Goal: Task Accomplishment & Management: Complete application form

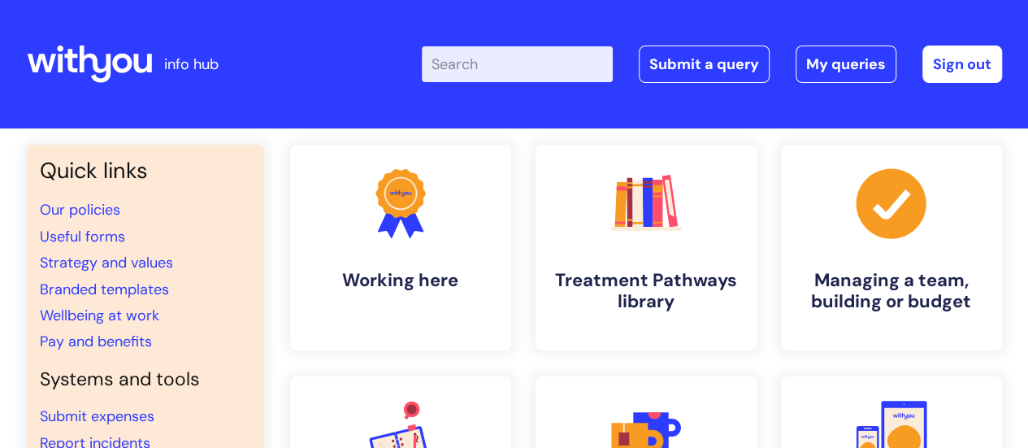
click at [496, 70] on input "Enter your search term here..." at bounding box center [517, 64] width 191 height 36
type input "email"
click button "Search" at bounding box center [0, 0] width 0 height 0
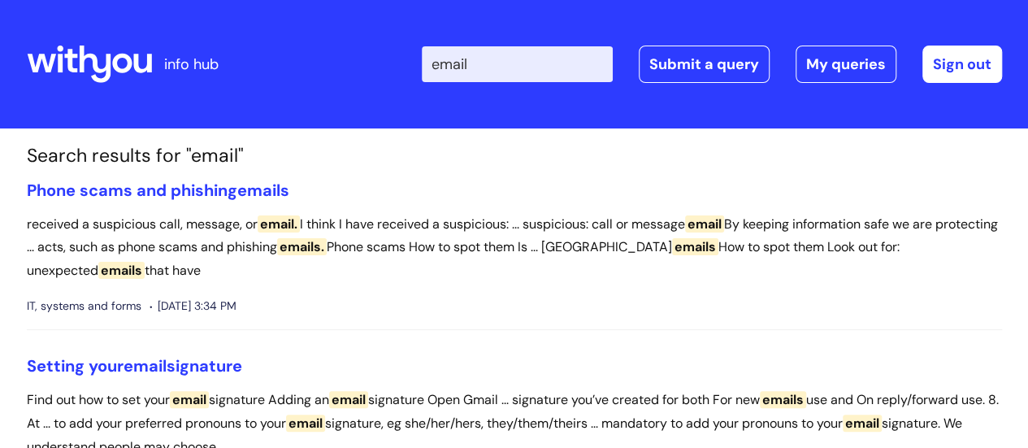
click at [453, 64] on input "email" at bounding box center [517, 64] width 191 height 36
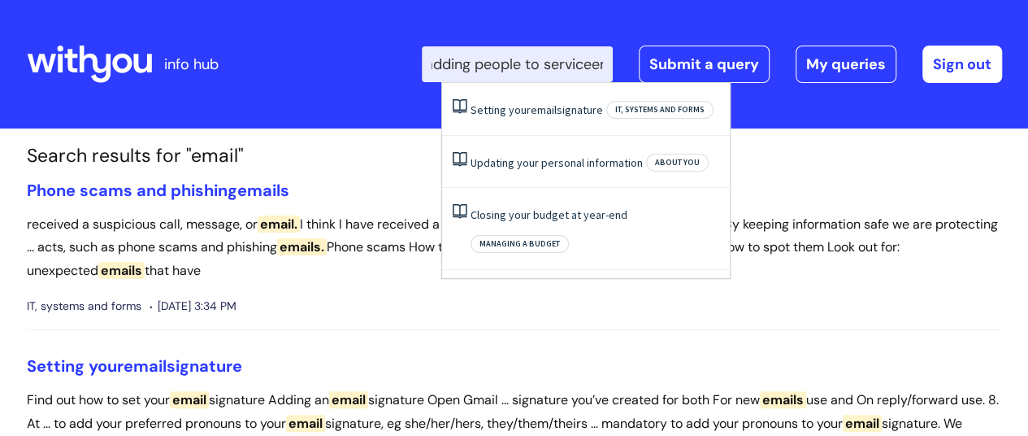
scroll to position [0, 15]
type input "adding people to serviceemail"
click button "Search" at bounding box center [0, 0] width 0 height 0
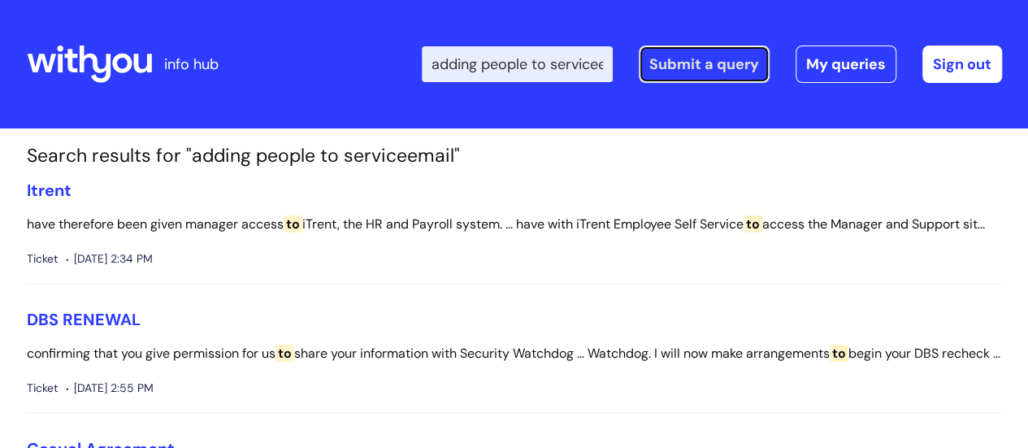
click at [730, 63] on link "Submit a query" at bounding box center [704, 64] width 131 height 37
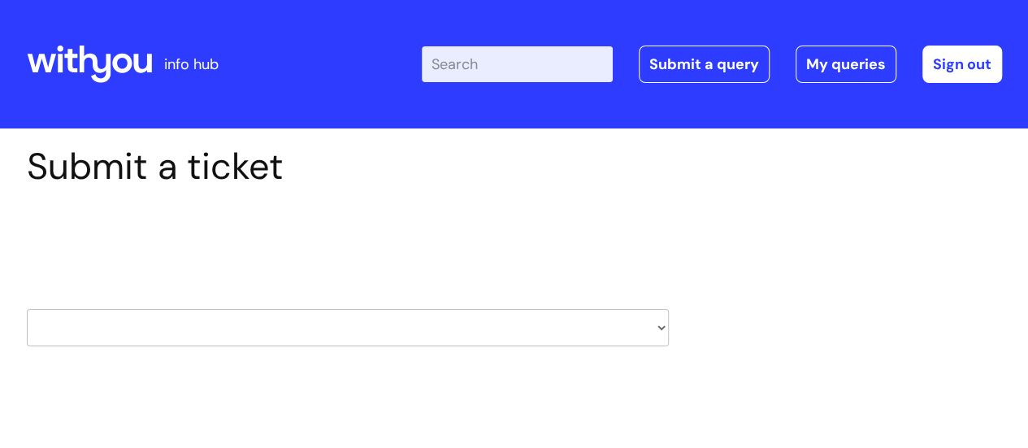
click at [471, 325] on select "HR / People IT and Support Clinical Drug Alerts Finance Accounts Data Support T…" at bounding box center [348, 327] width 642 height 37
select select "it_and_support"
click at [27, 309] on select "HR / People IT and Support Clinical Drug Alerts Finance Accounts Data Support T…" at bounding box center [348, 327] width 642 height 37
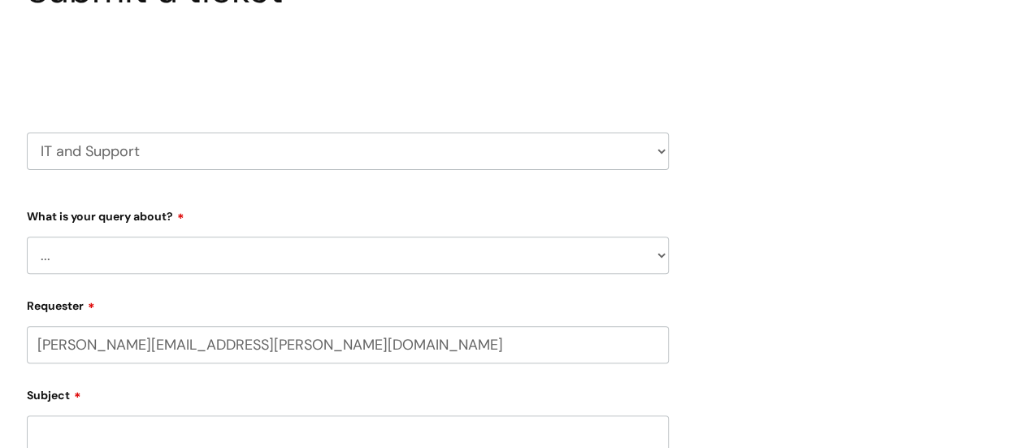
select select "80004286566"
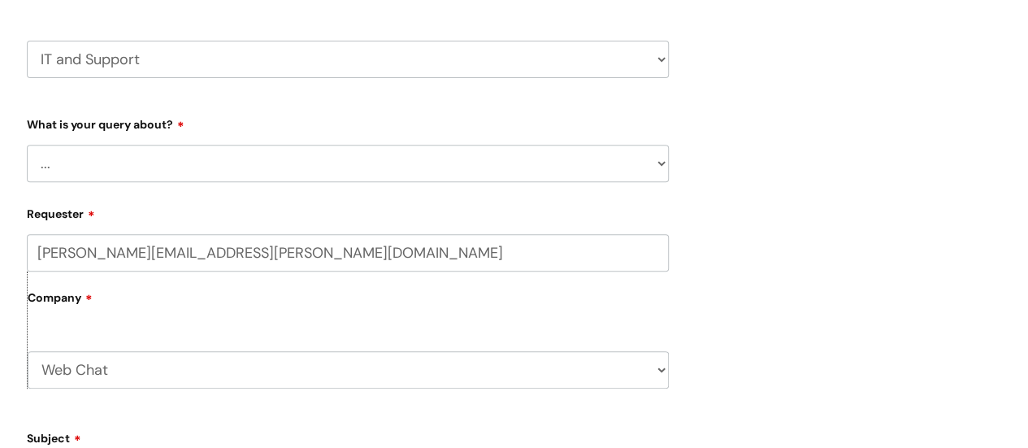
scroll to position [269, 0]
click at [457, 167] on select "... Mobile Phone Reset & MFA Accounts, Starters and Leavers IT Hardware issue I…" at bounding box center [348, 162] width 642 height 37
select select "Accounts, Starters and Leavers"
click at [27, 144] on select "... Mobile Phone Reset & MFA Accounts, Starters and Leavers IT Hardware issue I…" at bounding box center [348, 162] width 642 height 37
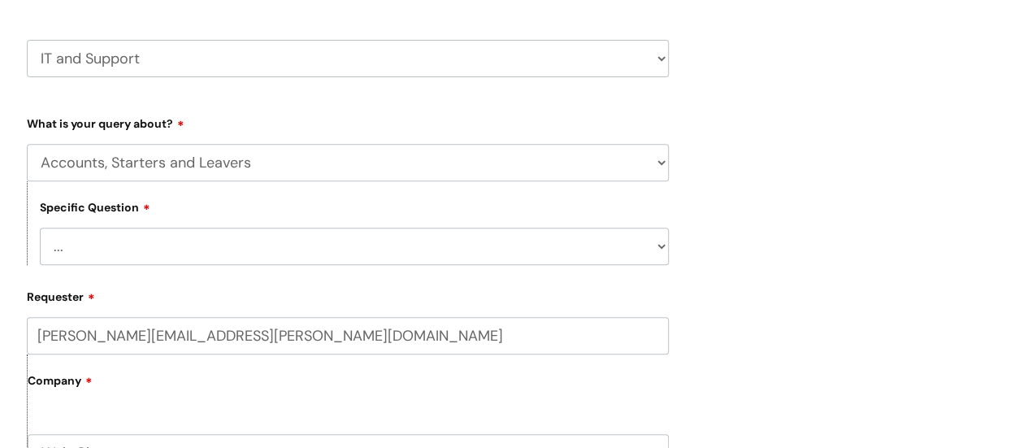
click at [396, 254] on select "... I have a new starter I have a leaver I need to make a change to an account …" at bounding box center [354, 246] width 629 height 37
select select "I need to make a change to an account"
click at [40, 228] on select "... I have a new starter I have a leaver I need to make a change to an account …" at bounding box center [354, 246] width 629 height 37
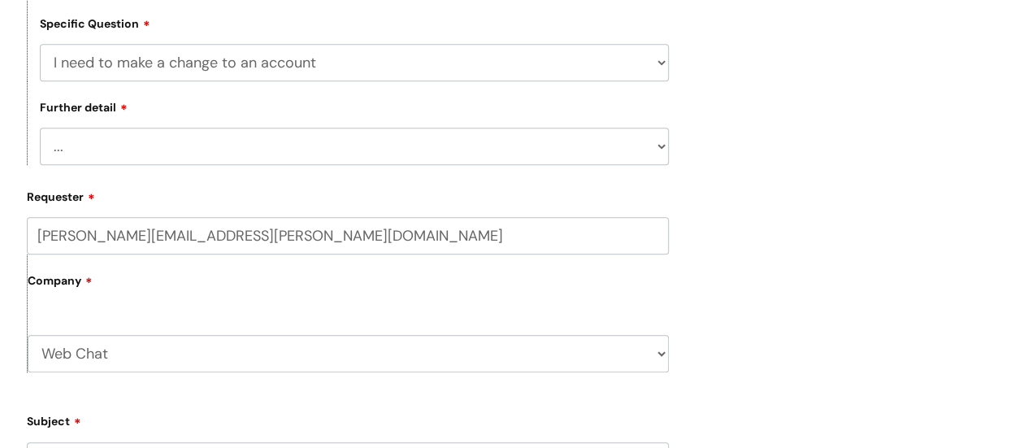
scroll to position [454, 0]
click at [366, 136] on select "... I need to amend the name, details or access of an account I need to reinsta…" at bounding box center [354, 144] width 629 height 37
select select "I need to amend the name, details or access of an account"
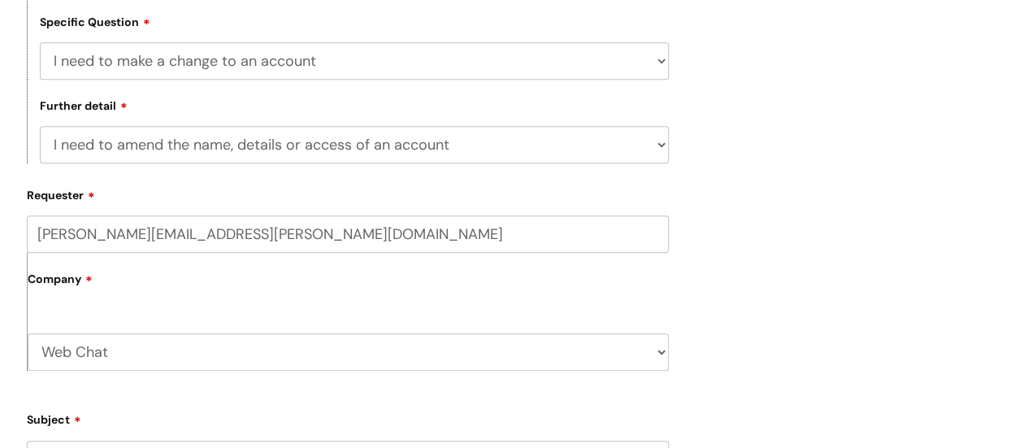
click at [40, 127] on select "... I need to amend the name, details or access of an account I need to reinsta…" at bounding box center [354, 144] width 629 height 37
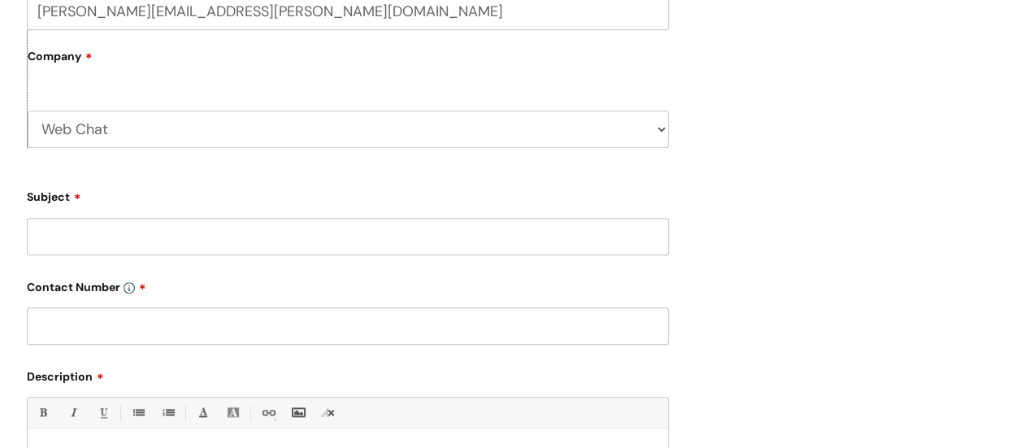
scroll to position [679, 0]
click at [275, 133] on select "Web Chat WithYou Current Staff" at bounding box center [348, 127] width 641 height 37
click at [254, 237] on input "Subject" at bounding box center [348, 234] width 642 height 37
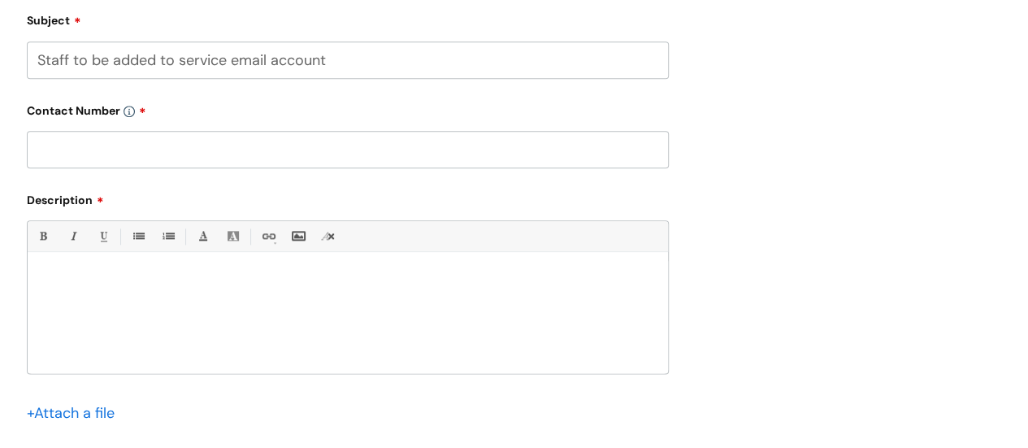
scroll to position [856, 0]
type input "Staff to be added to service email account"
click at [122, 139] on input "text" at bounding box center [348, 146] width 642 height 37
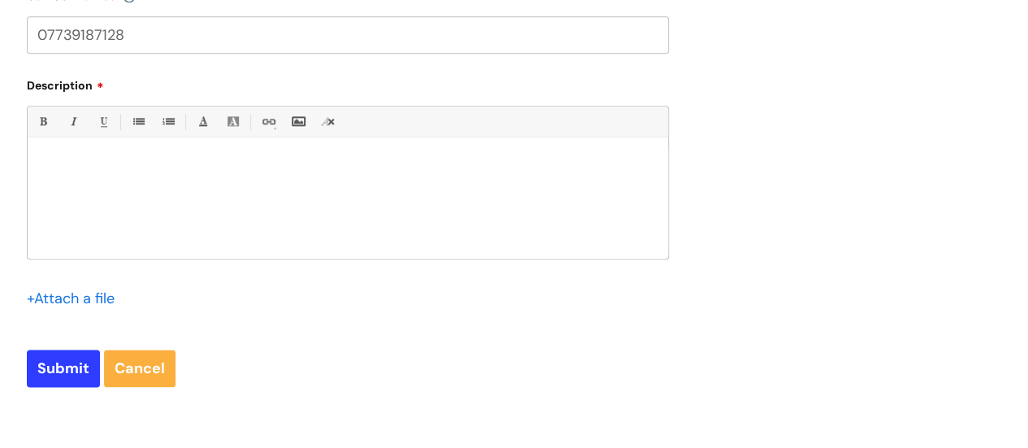
scroll to position [991, 0]
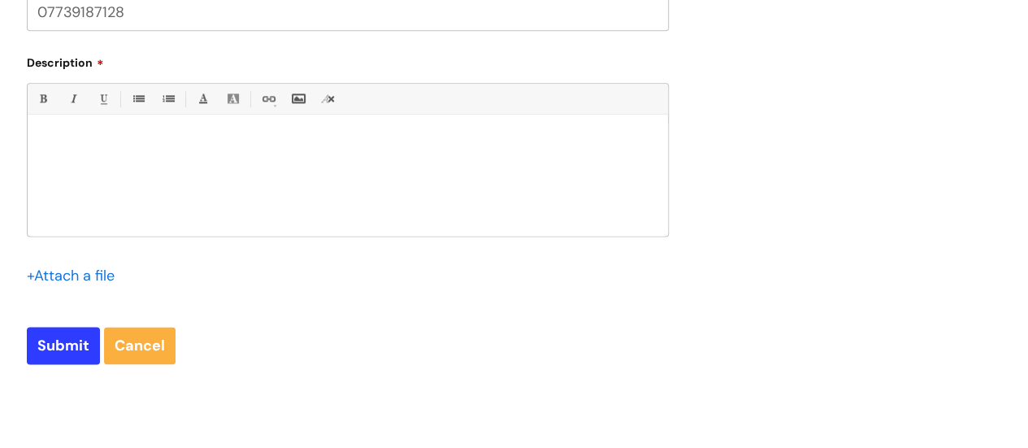
type input "07739187128"
click at [122, 139] on p at bounding box center [348, 143] width 616 height 15
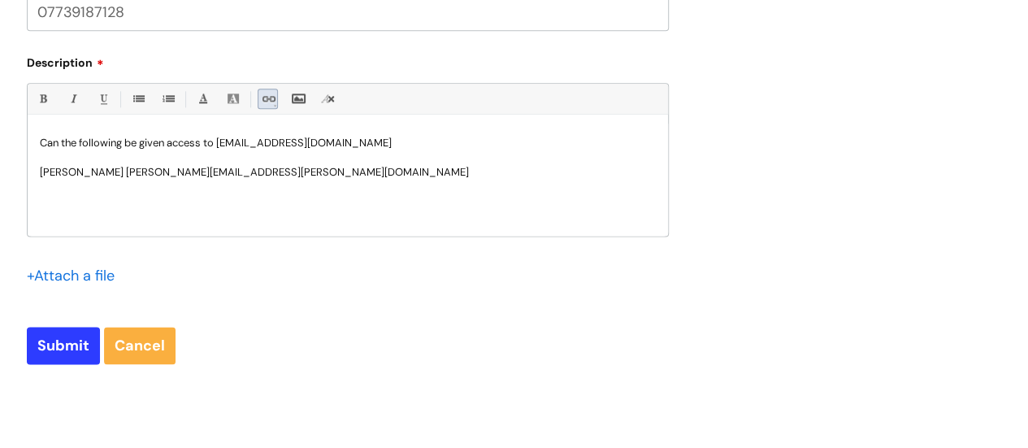
click at [264, 98] on link "Link" at bounding box center [268, 99] width 20 height 20
click at [332, 196] on div "Can the following be given access to highlandanywhere@wearewithyou.org.uk Yvonn…" at bounding box center [348, 180] width 641 height 112
drag, startPoint x: 302, startPoint y: 178, endPoint x: 114, endPoint y: 172, distance: 187.9
click at [114, 172] on p "Yvonne Russell yvonne.russell@wearewithyou.org.uk" at bounding box center [348, 172] width 616 height 15
click at [263, 97] on link "Link" at bounding box center [268, 99] width 20 height 20
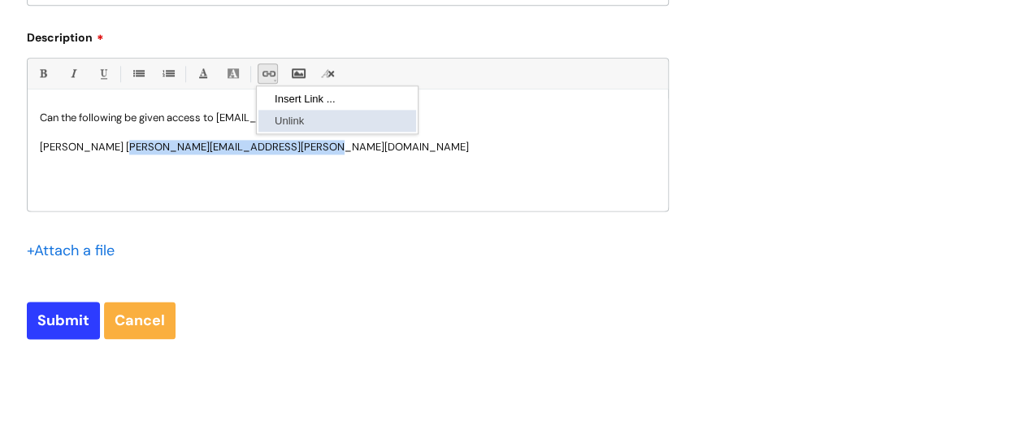
scroll to position [1015, 0]
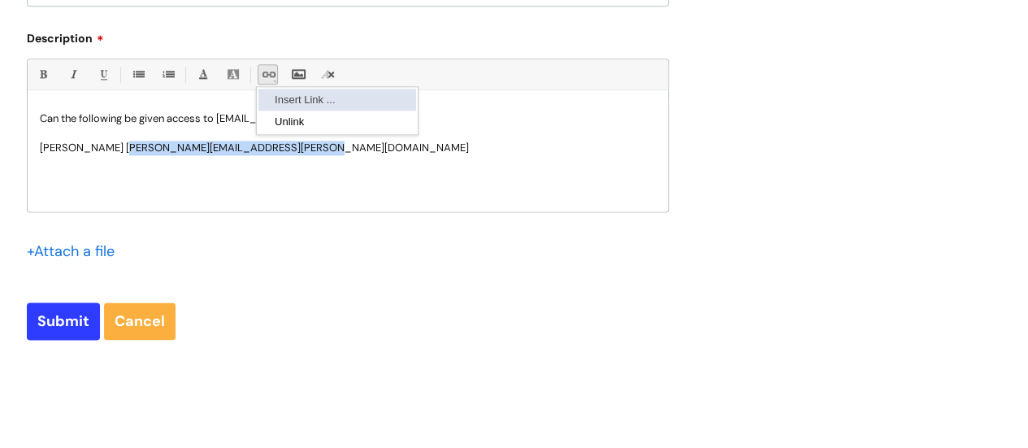
click at [322, 98] on link "Insert Link ..." at bounding box center [338, 100] width 158 height 22
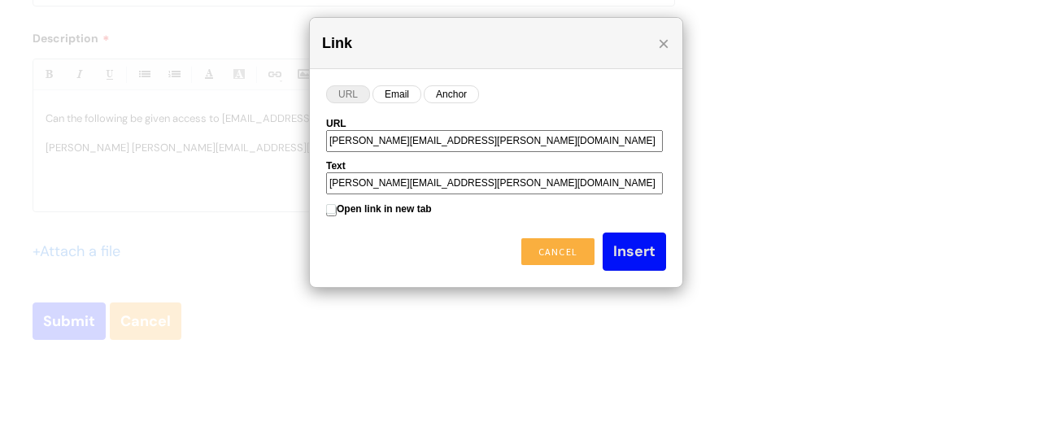
type input "[PERSON_NAME][EMAIL_ADDRESS][PERSON_NAME][DOMAIN_NAME]"
click at [644, 251] on input "Insert" at bounding box center [633, 250] width 63 height 37
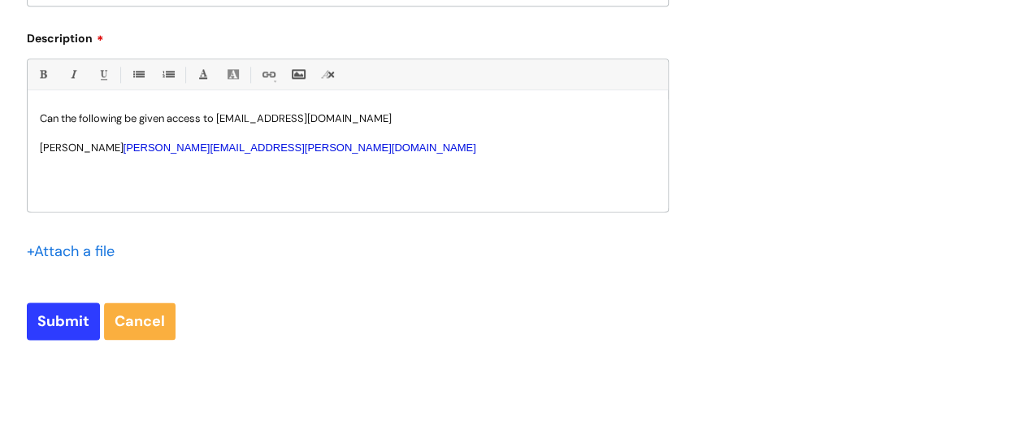
click at [248, 148] on link "[PERSON_NAME][EMAIL_ADDRESS][PERSON_NAME][DOMAIN_NAME]" at bounding box center [300, 147] width 353 height 12
click at [325, 154] on p "Yvonne Russell yvonne.russell@wearewithyou.org.uk" at bounding box center [348, 148] width 616 height 15
click at [203, 165] on p "George Griffiths Marshall george." at bounding box center [348, 162] width 616 height 15
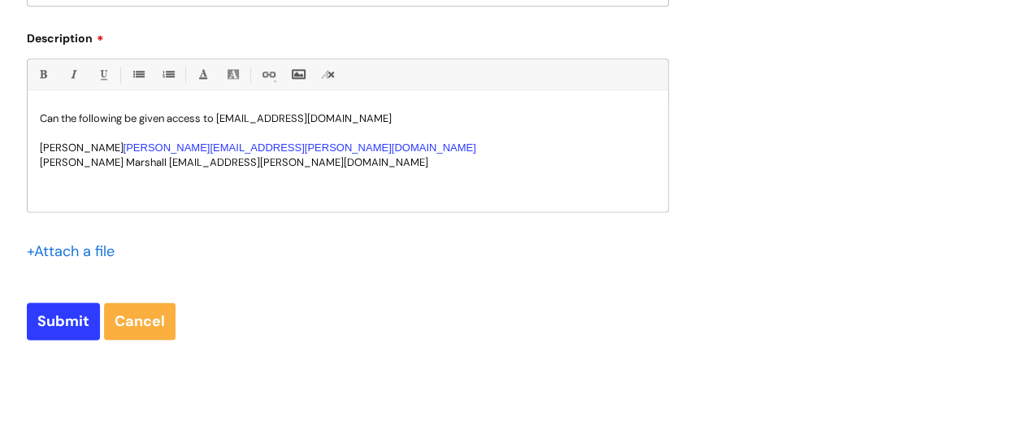
drag, startPoint x: 392, startPoint y: 162, endPoint x: 164, endPoint y: 167, distance: 227.7
click at [164, 167] on p "George Griffiths Marshall george.griffiths-marshall@wearewithyou.org.uk" at bounding box center [348, 162] width 616 height 15
click at [266, 76] on link "Link" at bounding box center [268, 74] width 20 height 20
click at [332, 95] on link "Insert Link ..." at bounding box center [338, 100] width 158 height 22
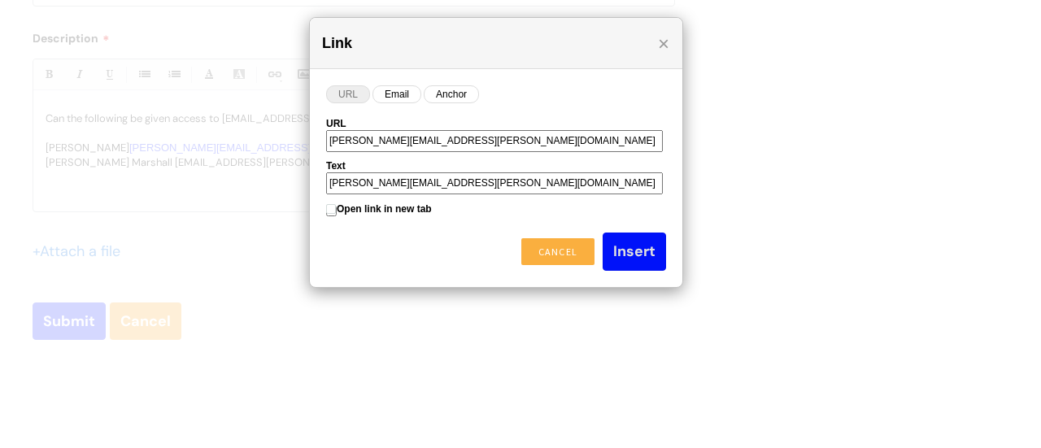
type input "[PERSON_NAME][EMAIL_ADDRESS][PERSON_NAME][DOMAIN_NAME]"
click at [635, 254] on input "Insert" at bounding box center [633, 250] width 63 height 37
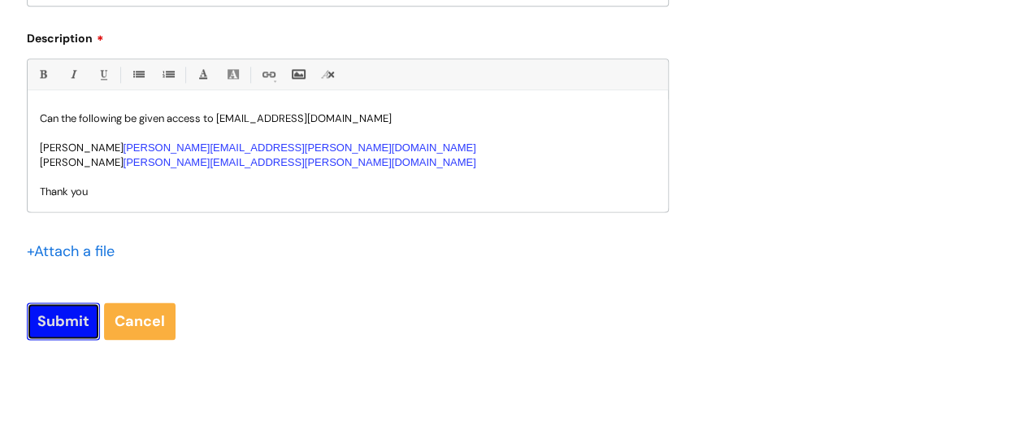
click at [75, 321] on input "Submit" at bounding box center [63, 320] width 73 height 37
type input "Please Wait..."
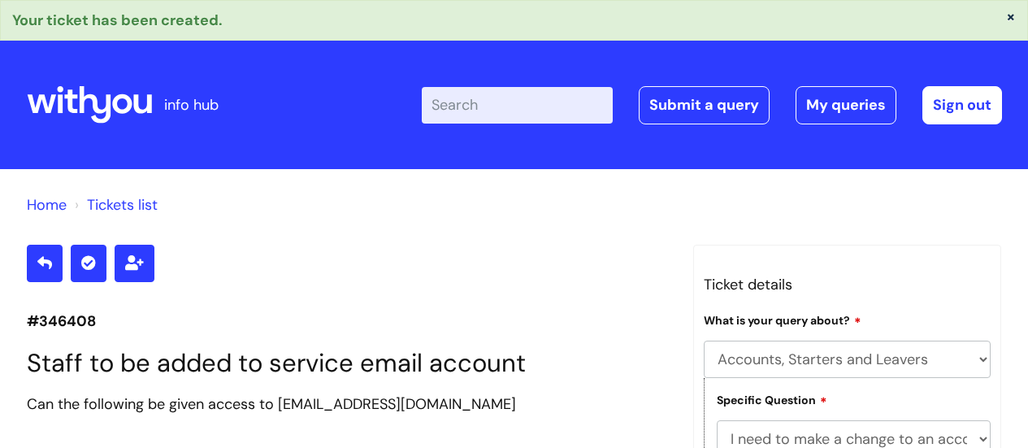
select select "Accounts, Starters and Leavers"
select select "I need to make a change to an account"
select select "I need to amend the name, details or access of an account"
